Goal: Information Seeking & Learning: Learn about a topic

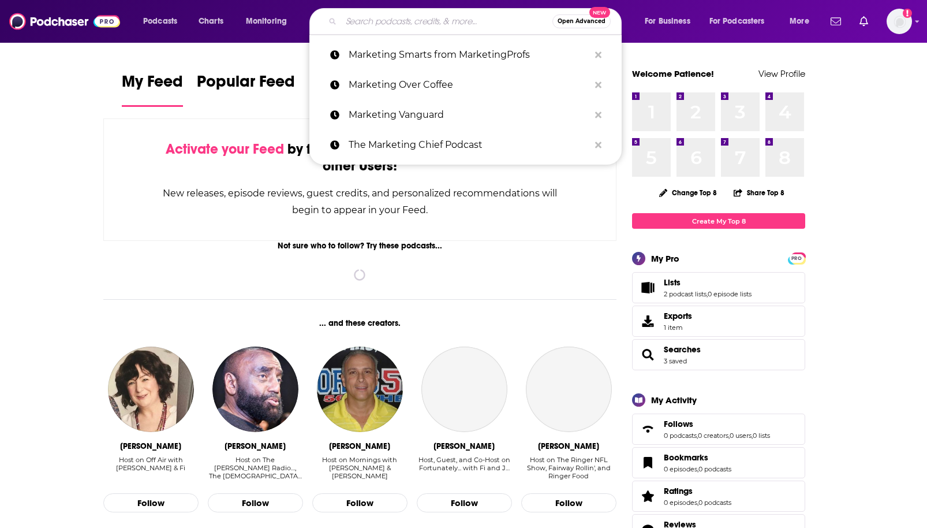
click at [477, 27] on input "Search podcasts, credits, & more..." at bounding box center [446, 21] width 211 height 18
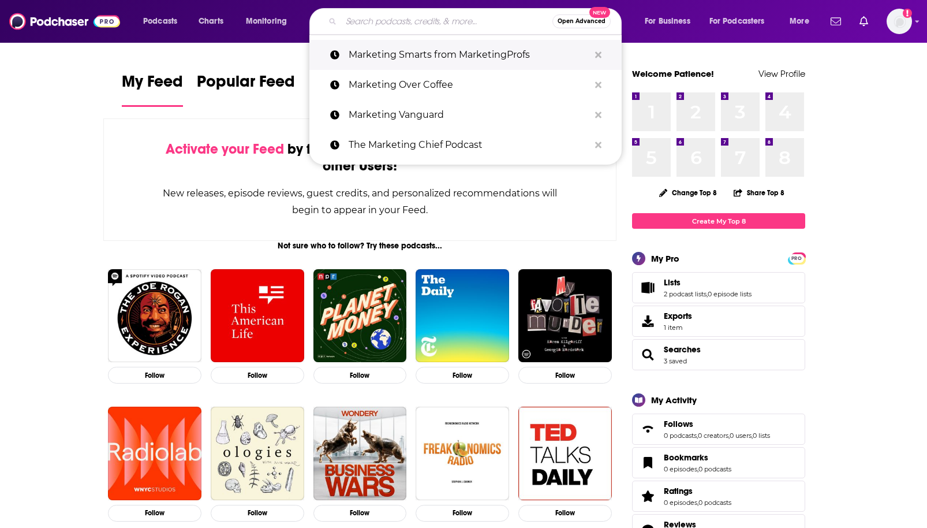
paste input "SaaS Therapy"
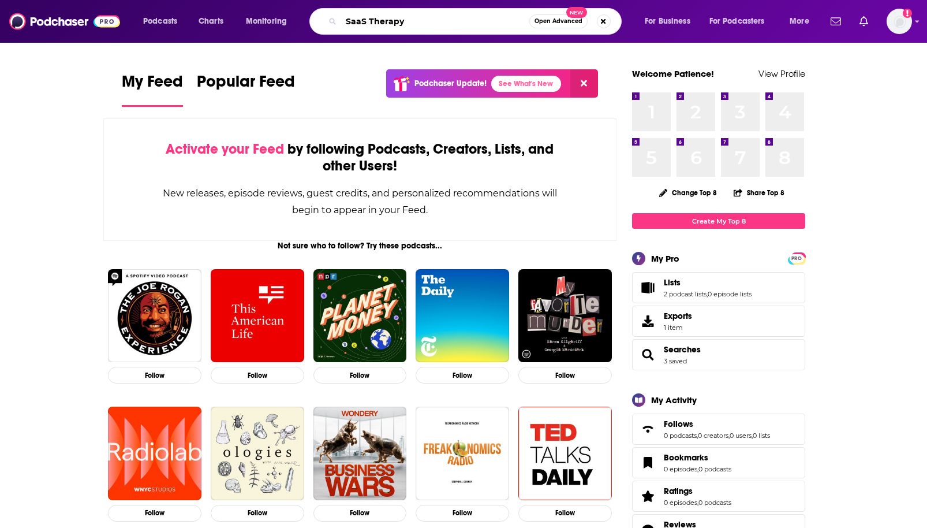
type input "SaaS Therapy"
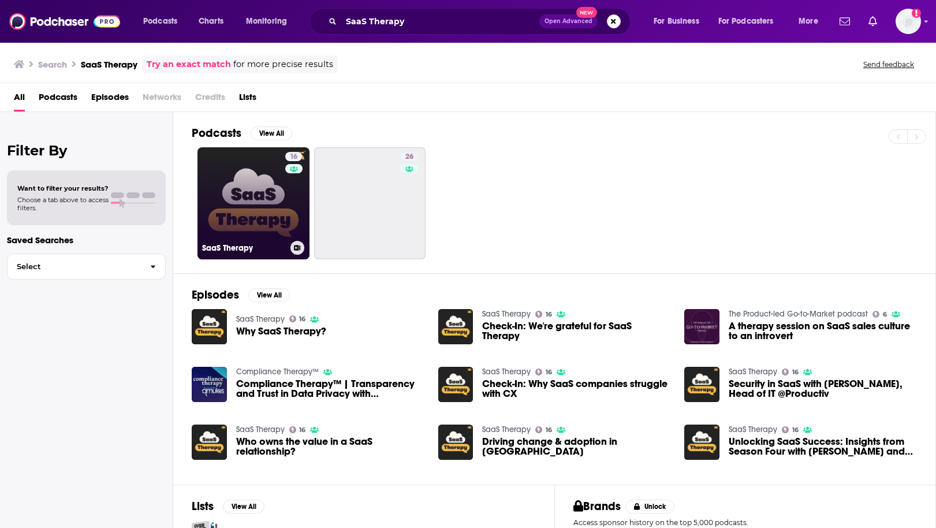
click at [275, 241] on div "SaaS Therapy" at bounding box center [253, 248] width 103 height 14
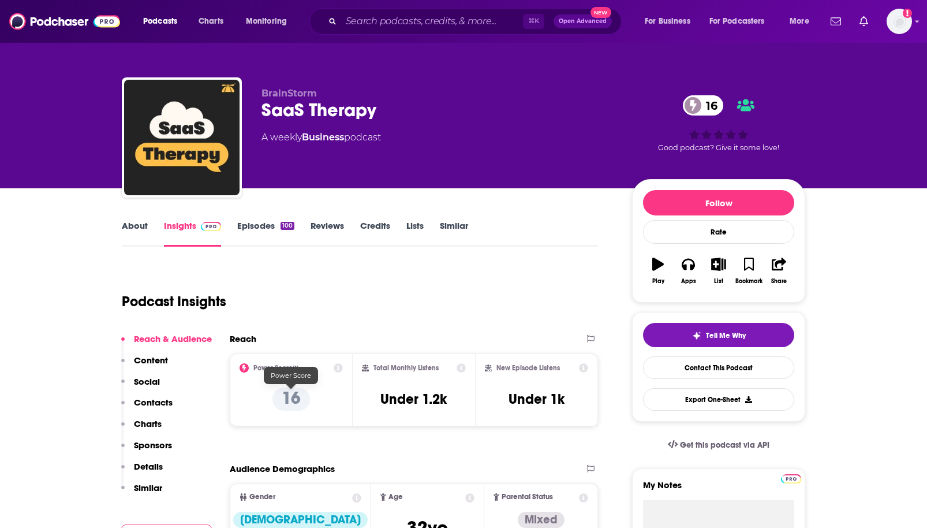
scroll to position [46, 0]
